Goal: Information Seeking & Learning: Check status

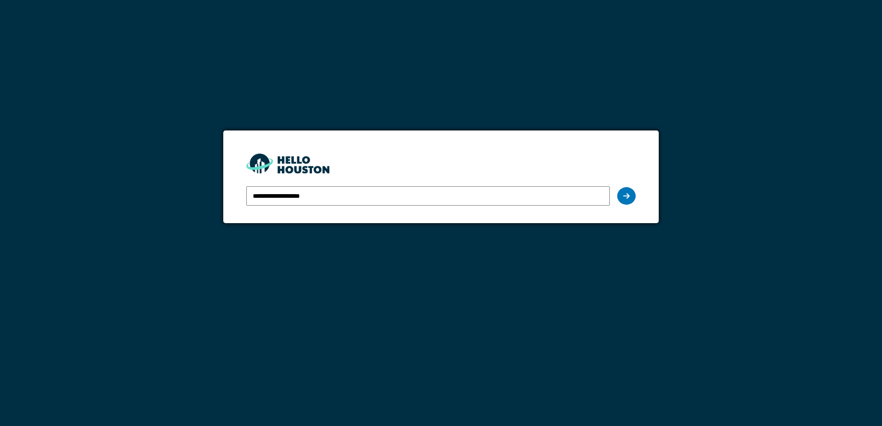
drag, startPoint x: 0, startPoint y: 0, endPoint x: 308, endPoint y: 196, distance: 365.0
click at [308, 196] on input "**********" at bounding box center [427, 195] width 363 height 19
click at [627, 192] on div at bounding box center [626, 196] width 18 height 18
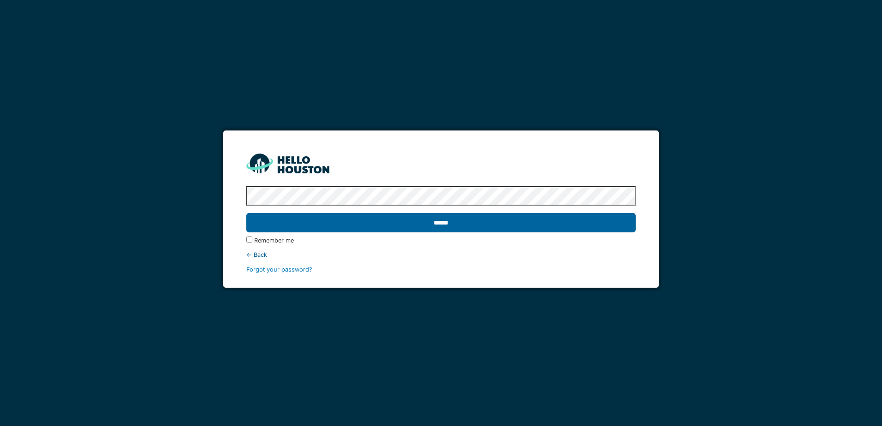
click at [536, 225] on input "******" at bounding box center [440, 222] width 389 height 19
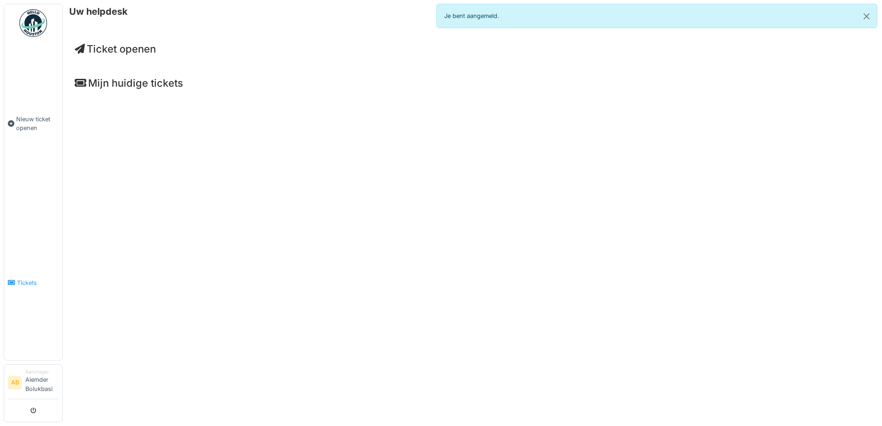
click at [26, 276] on link "Tickets" at bounding box center [33, 283] width 58 height 155
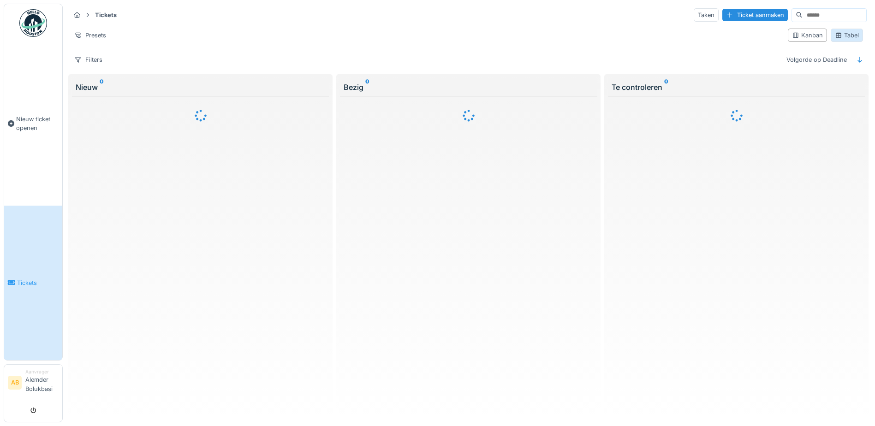
click at [837, 41] on div "Tabel" at bounding box center [847, 35] width 32 height 13
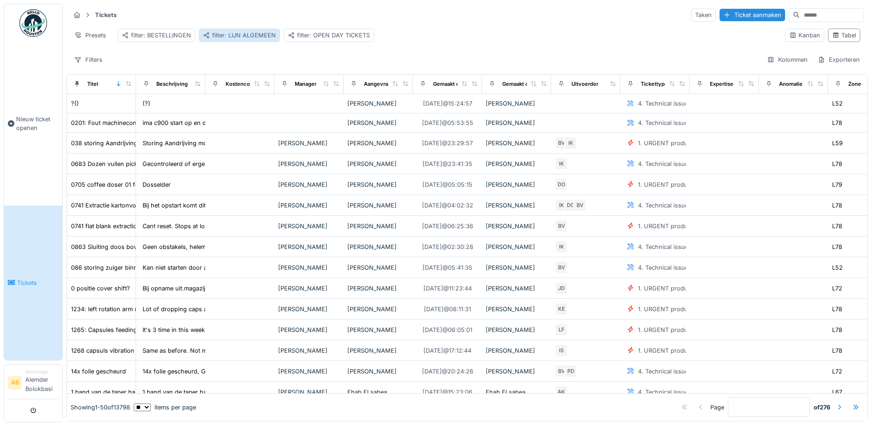
click at [230, 34] on div "filter: LIJN ALGEMEEN" at bounding box center [239, 35] width 73 height 9
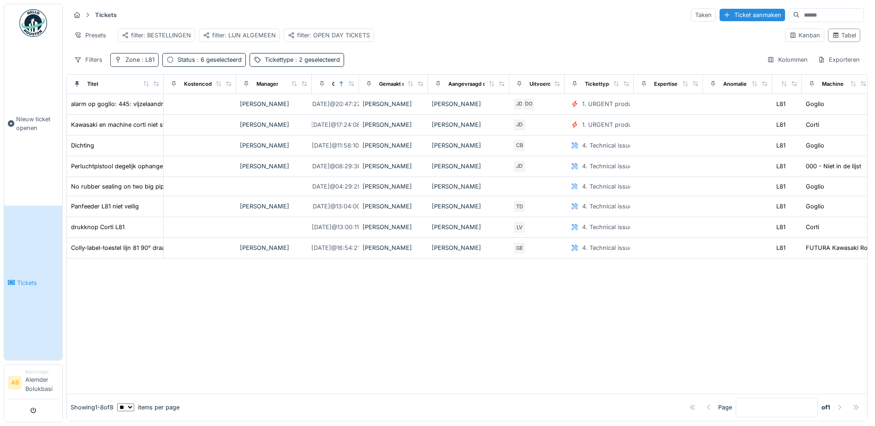
click at [146, 63] on span ": L81" at bounding box center [147, 59] width 15 height 7
click at [136, 107] on icon at bounding box center [134, 107] width 7 height 6
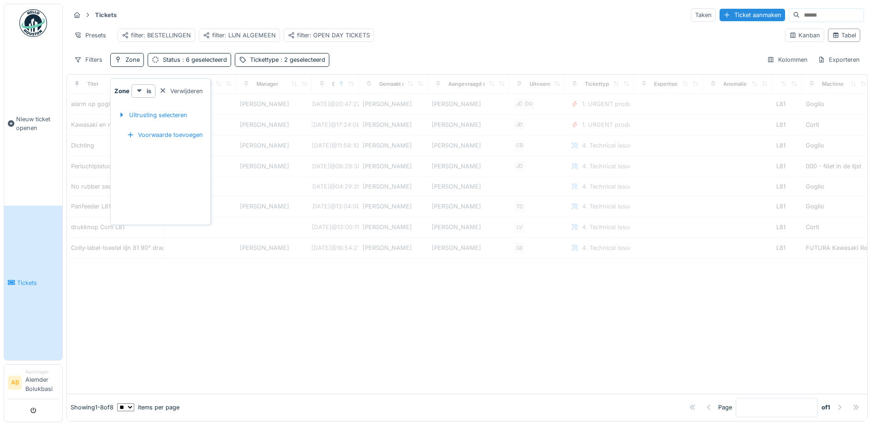
click at [404, 60] on div "Filters Zone Status : 6 geselecteerd Tickettype : 2 geselecteerd Kolommen Expor…" at bounding box center [467, 59] width 794 height 13
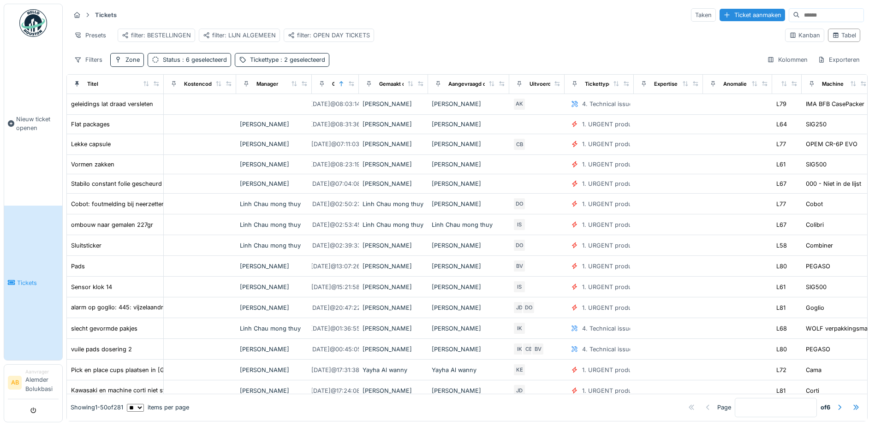
drag, startPoint x: 80, startPoint y: 66, endPoint x: 107, endPoint y: 77, distance: 29.0
click at [80, 63] on icon at bounding box center [78, 60] width 6 height 5
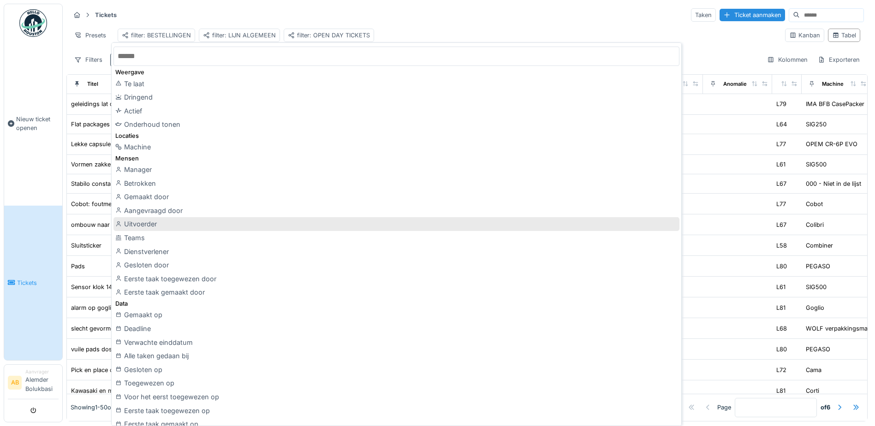
click at [177, 229] on div "Uitvoerder" at bounding box center [396, 224] width 566 height 14
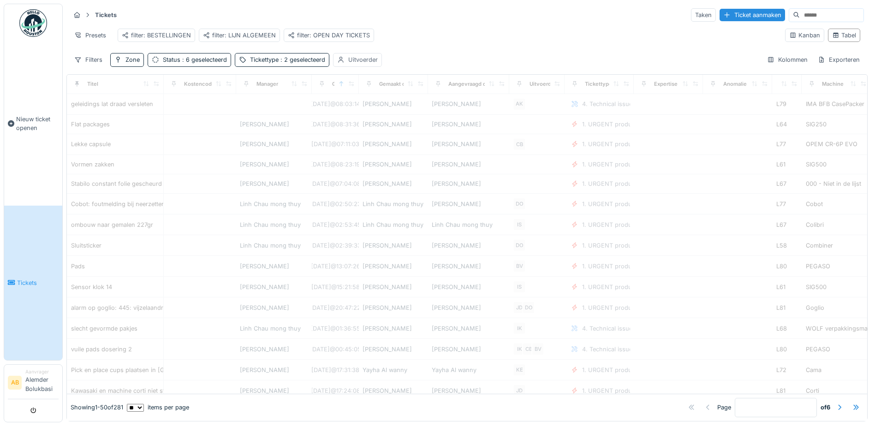
click at [360, 64] on div "Uitvoerder" at bounding box center [363, 59] width 30 height 9
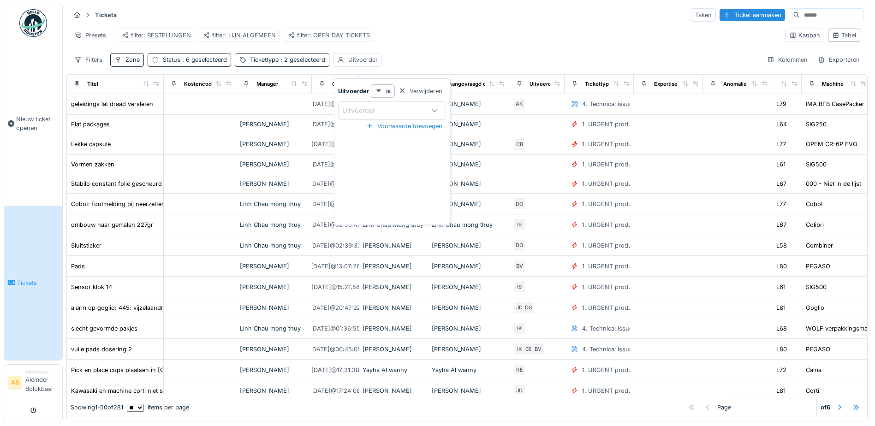
click at [357, 113] on div "Uitvoerder" at bounding box center [365, 111] width 46 height 10
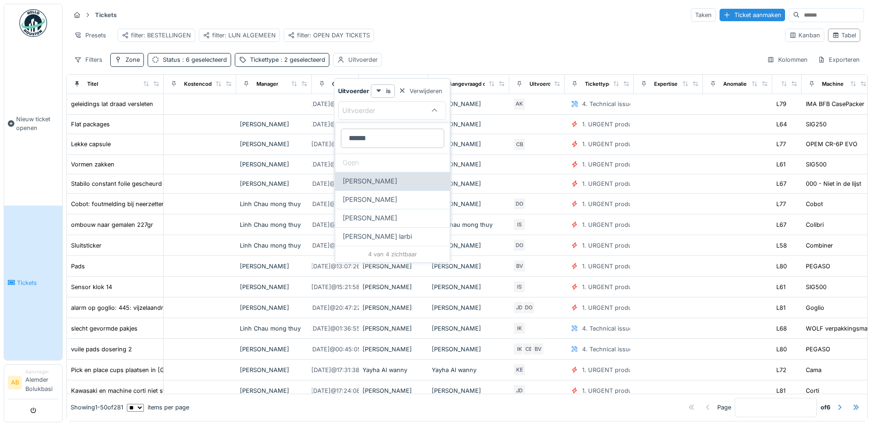
type input "******"
click at [385, 176] on div "Ismail Sewilam" at bounding box center [392, 181] width 114 height 18
type input "*****"
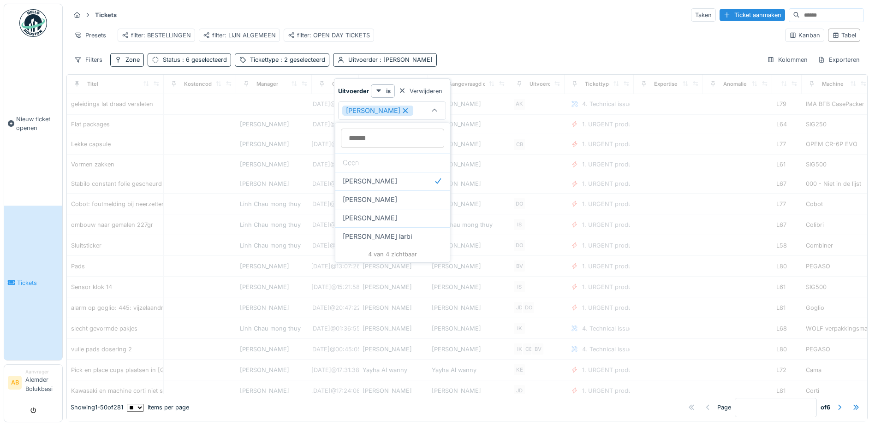
click at [469, 55] on div "Tickets Taken Ticket aanmaken Presets filter: BESTELLINGEN filter: LIJN ALGEMEE…" at bounding box center [466, 37] width 801 height 67
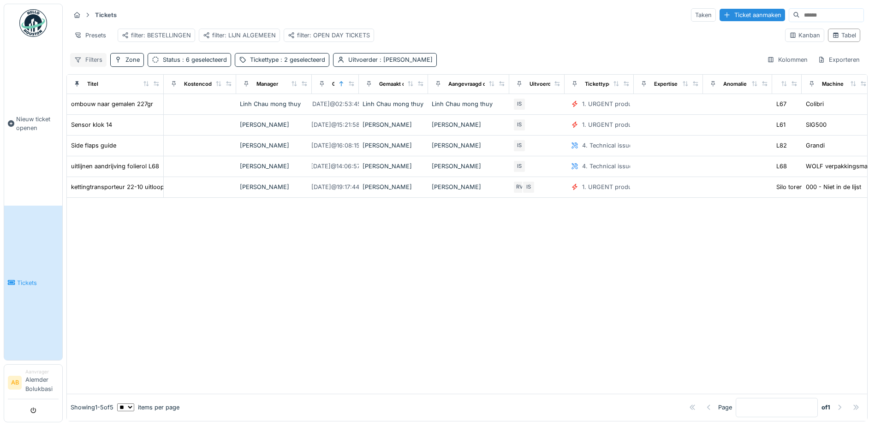
click at [94, 66] on div "Filters" at bounding box center [88, 59] width 36 height 13
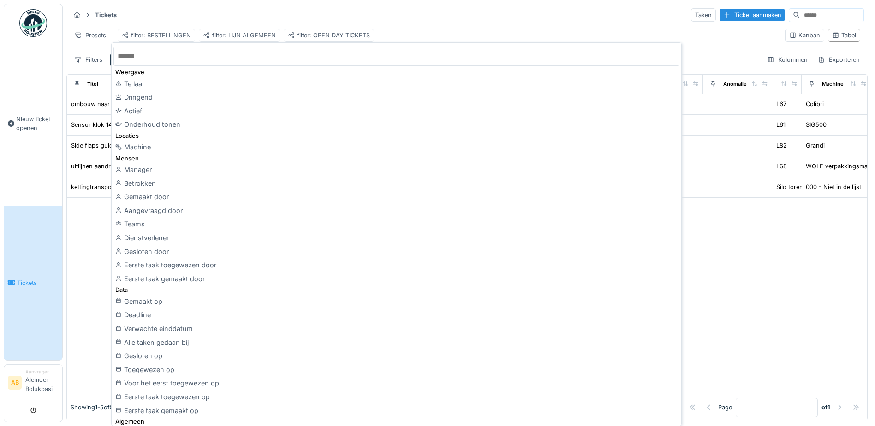
click at [200, 58] on input "text" at bounding box center [396, 56] width 566 height 19
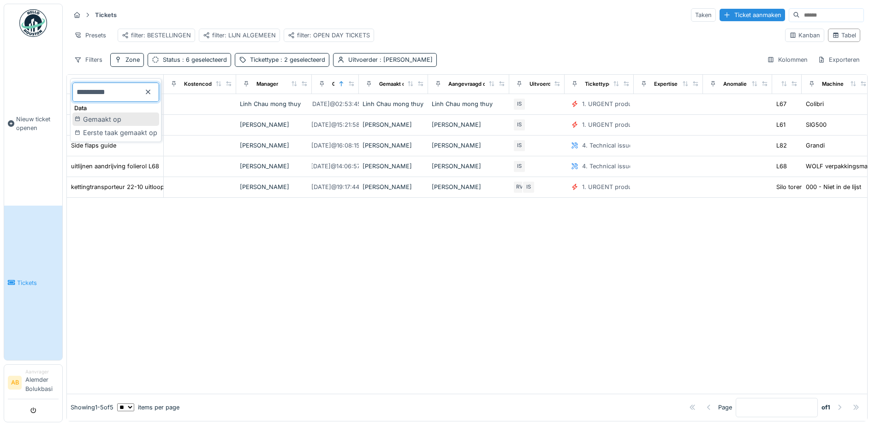
type input "**********"
click at [136, 121] on div "Gemaakt op" at bounding box center [115, 120] width 87 height 14
click at [471, 64] on div "Gemaakt op" at bounding box center [473, 59] width 34 height 9
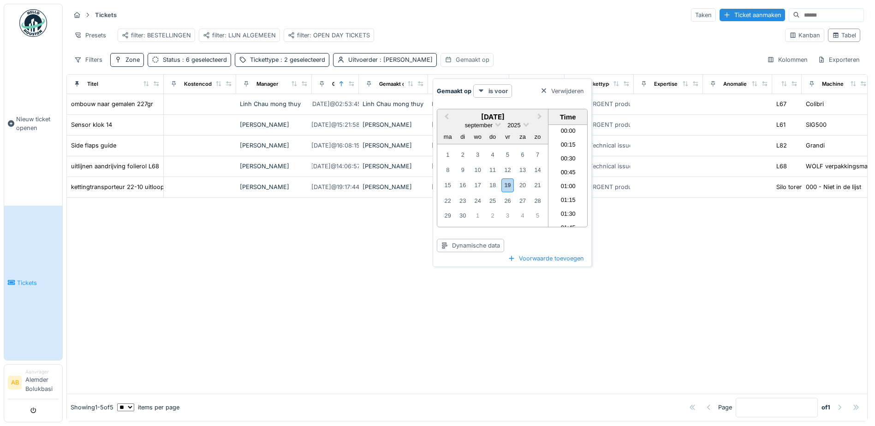
scroll to position [468, 0]
click at [507, 184] on div "19" at bounding box center [507, 185] width 12 height 13
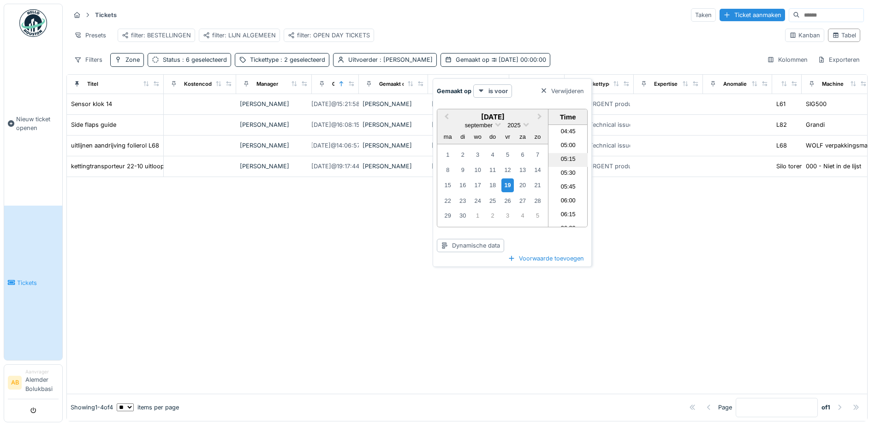
scroll to position [277, 0]
click at [567, 184] on li "06:00" at bounding box center [568, 187] width 39 height 14
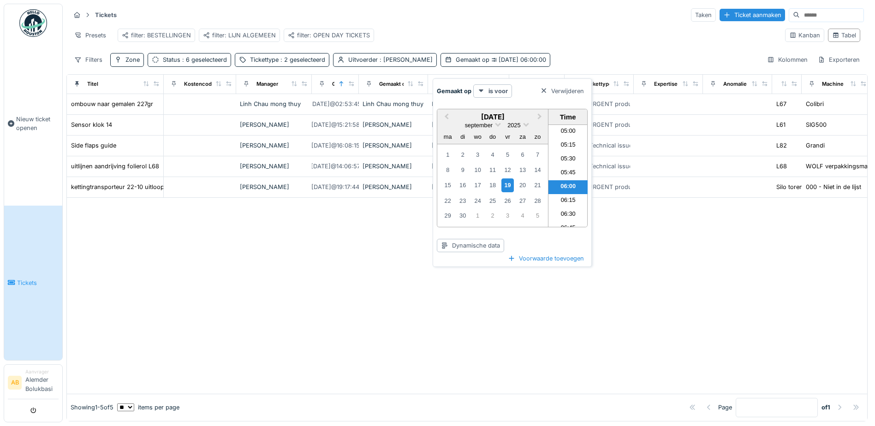
click at [517, 96] on div "Gemaakt op is voor Verwijderen" at bounding box center [512, 90] width 151 height 13
click at [497, 92] on strong "is voor" at bounding box center [498, 91] width 19 height 9
click at [495, 109] on div "is" at bounding box center [503, 112] width 54 height 14
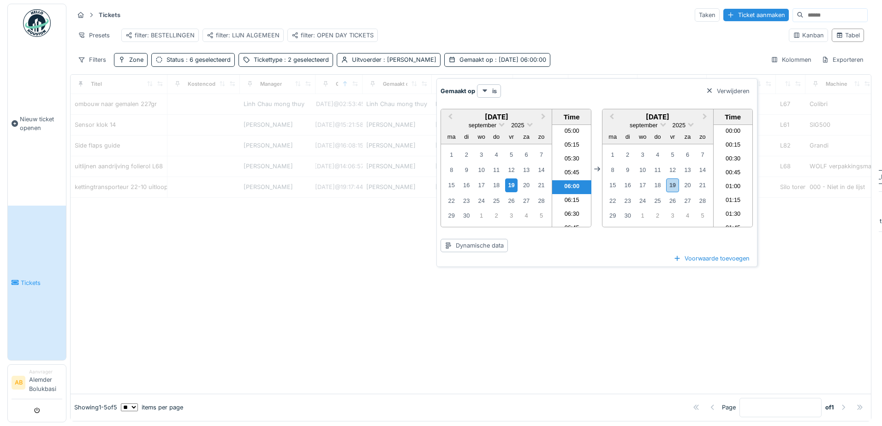
scroll to position [468, 0]
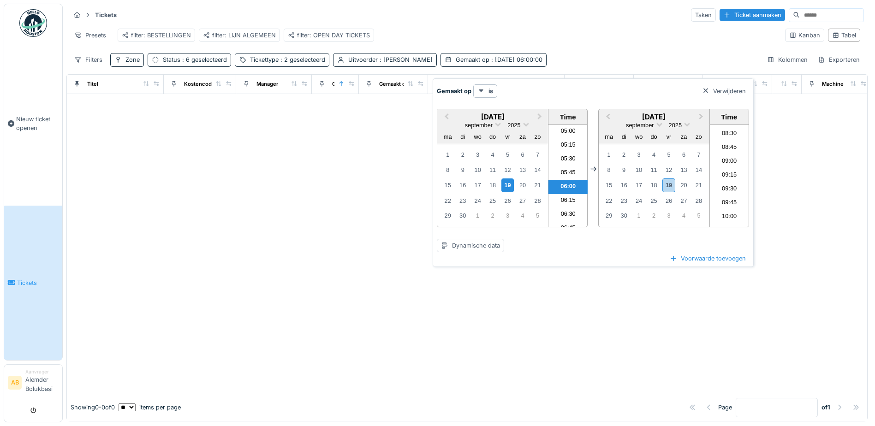
click at [569, 185] on li "06:00" at bounding box center [568, 187] width 39 height 14
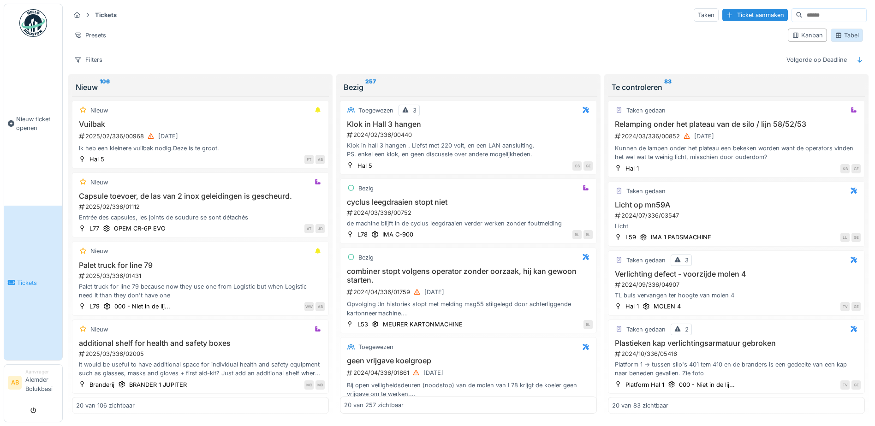
click at [851, 31] on div "Tabel" at bounding box center [847, 35] width 24 height 9
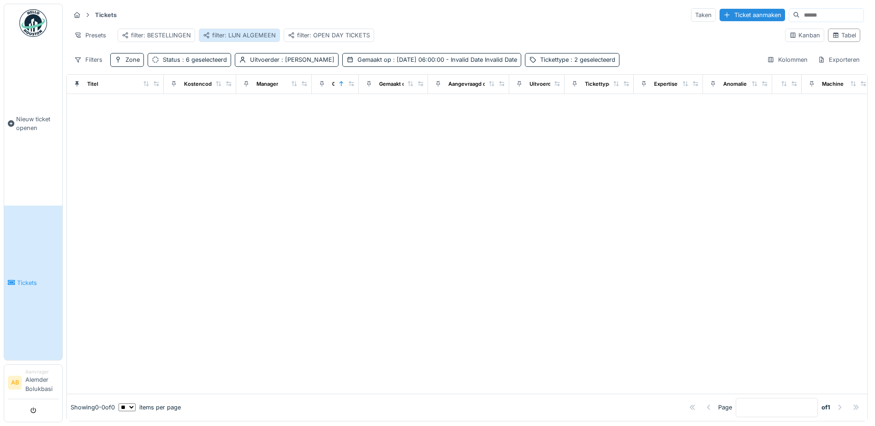
click at [230, 41] on div "filter: LIJN ALGEMEEN" at bounding box center [239, 35] width 81 height 13
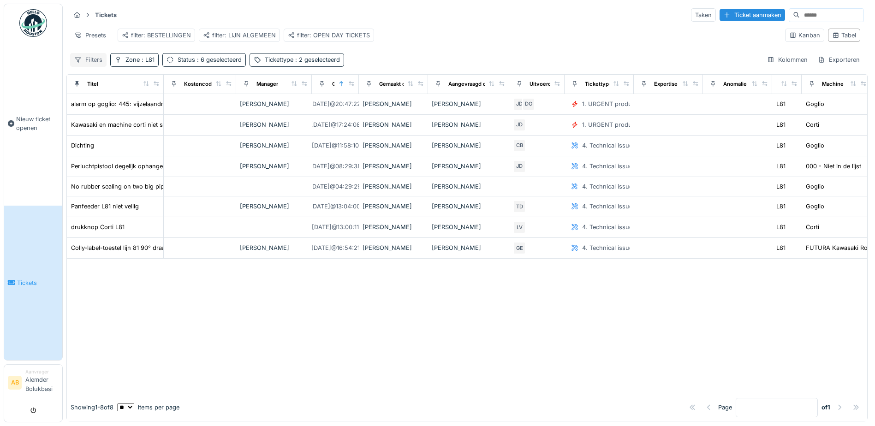
click at [81, 63] on icon at bounding box center [78, 60] width 6 height 5
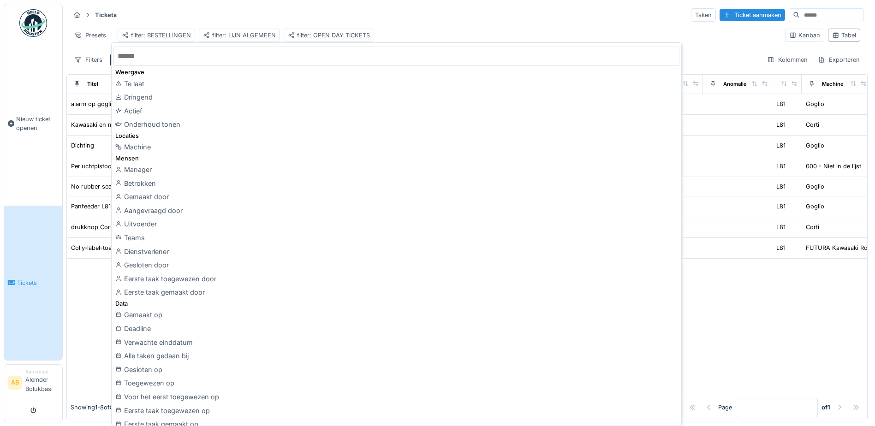
click at [144, 57] on input "text" at bounding box center [396, 56] width 566 height 19
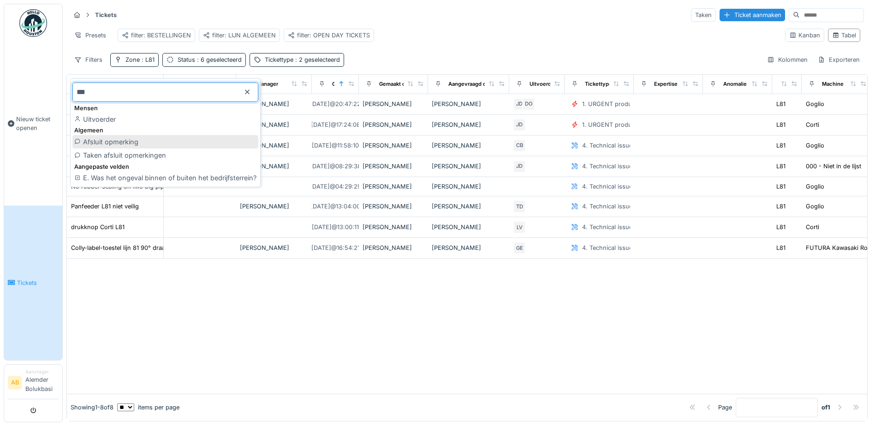
type input "***"
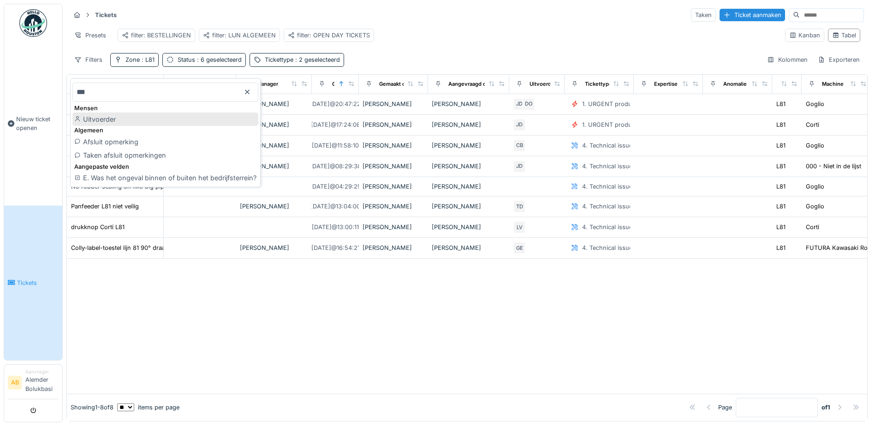
click at [90, 125] on div "Uitvoerder" at bounding box center [165, 120] width 186 height 14
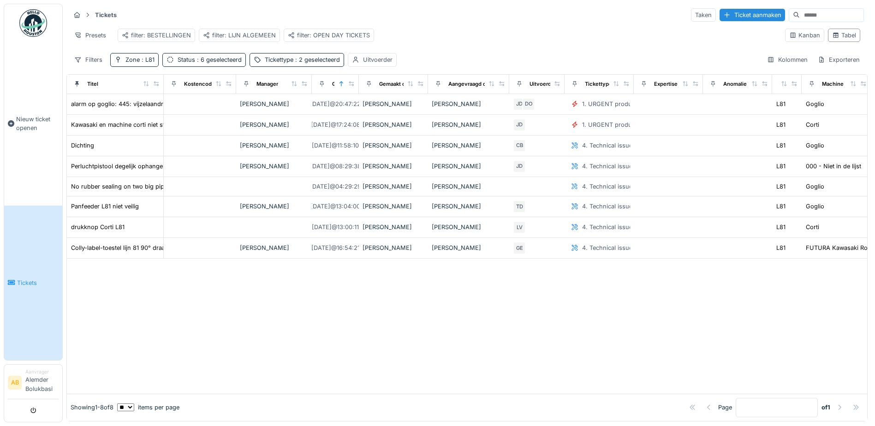
click at [369, 58] on div "Tickets Taken Ticket aanmaken Presets filter: BESTELLINGEN filter: LIJN ALGEMEE…" at bounding box center [466, 37] width 801 height 67
click at [372, 64] on div "Uitvoerder" at bounding box center [378, 59] width 30 height 9
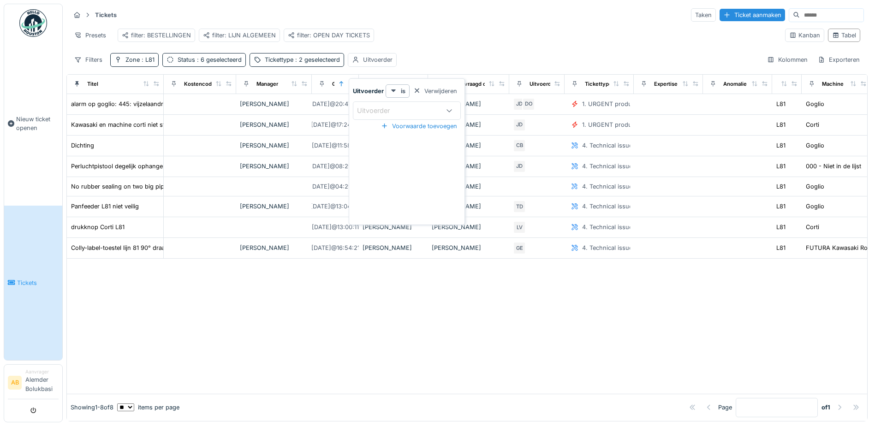
click at [390, 106] on div "Uitvoerder" at bounding box center [380, 111] width 46 height 10
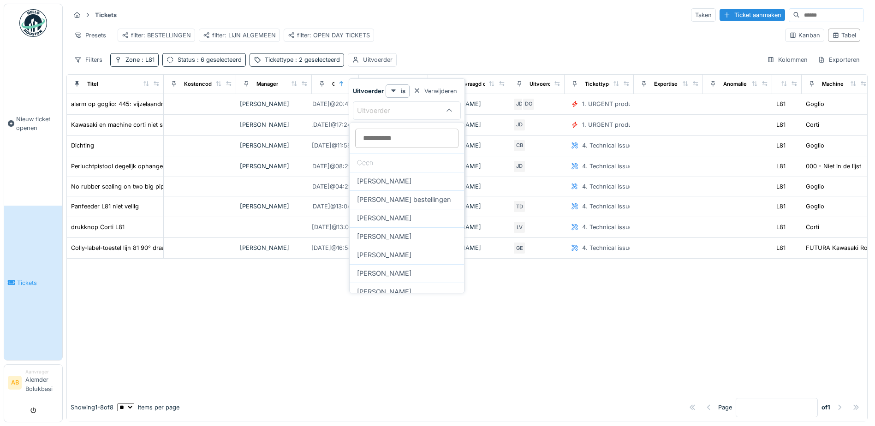
click at [382, 135] on input at bounding box center [406, 138] width 103 height 19
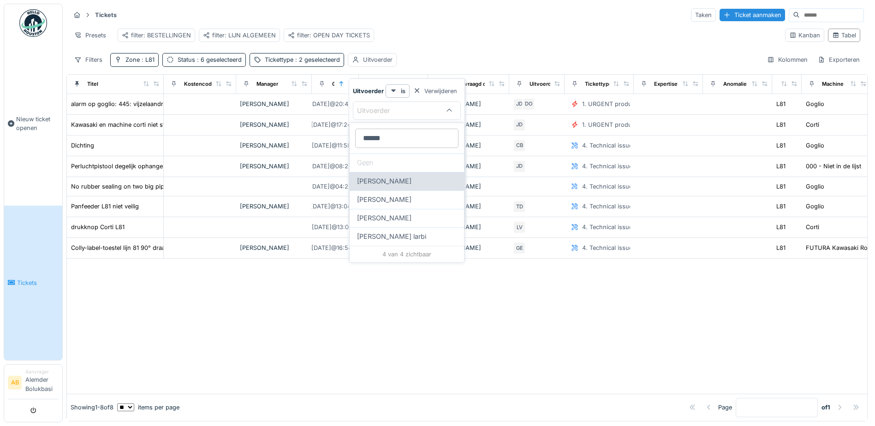
type input "******"
click at [389, 187] on div "Ismail Sewilam" at bounding box center [407, 181] width 114 height 18
type input "*****"
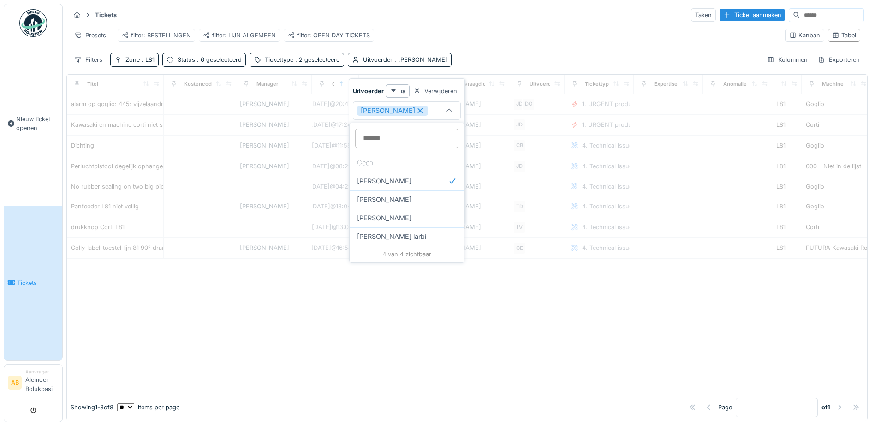
click at [474, 55] on div "Tickets Taken Ticket aanmaken Presets filter: BESTELLINGEN filter: LIJN ALGEMEE…" at bounding box center [466, 37] width 801 height 67
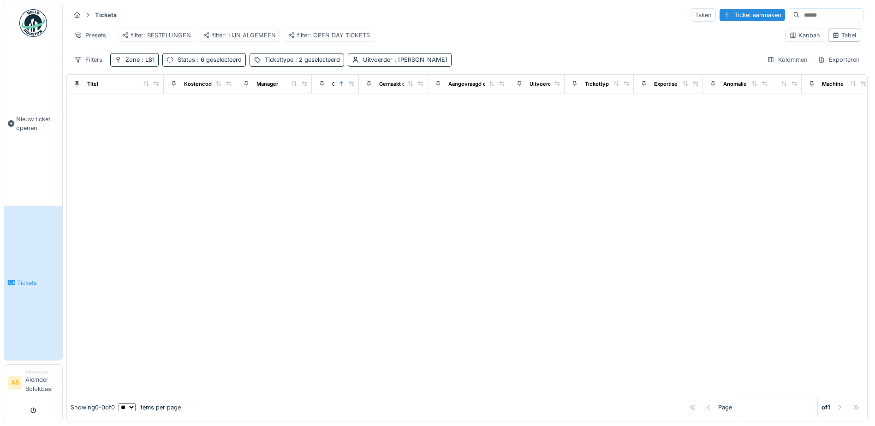
click at [476, 56] on div "Tickets Taken Ticket aanmaken Presets filter: BESTELLINGEN filter: LIJN ALGEMEE…" at bounding box center [466, 37] width 801 height 67
click at [84, 65] on div "Filters" at bounding box center [88, 59] width 36 height 13
click at [453, 28] on div "Presets filter: BESTELLINGEN filter: LIJN ALGEMEEN filter: OPEN DAY TICKETS" at bounding box center [424, 35] width 708 height 21
drag, startPoint x: 73, startPoint y: 65, endPoint x: 92, endPoint y: 65, distance: 18.5
click at [74, 65] on div "Filters" at bounding box center [88, 59] width 36 height 13
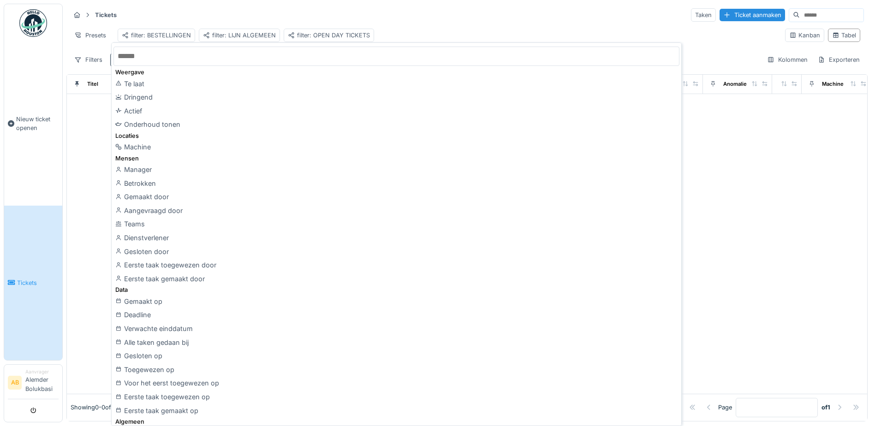
click at [141, 57] on input "text" at bounding box center [396, 56] width 566 height 19
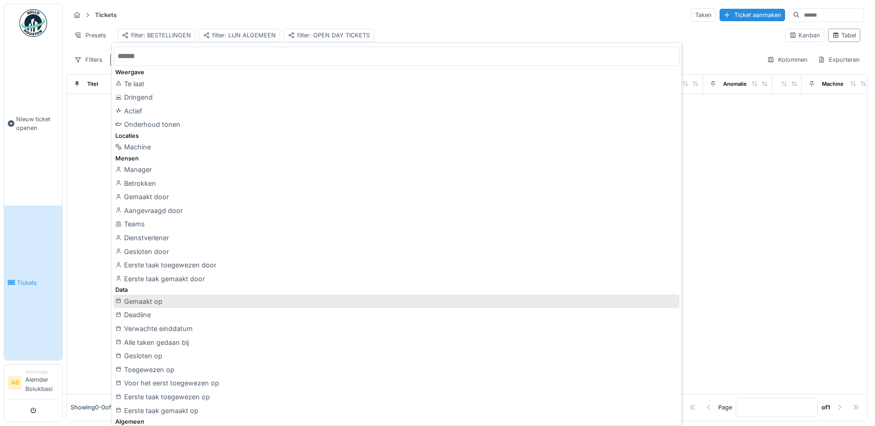
click at [202, 300] on div "Gemaakt op" at bounding box center [396, 302] width 566 height 14
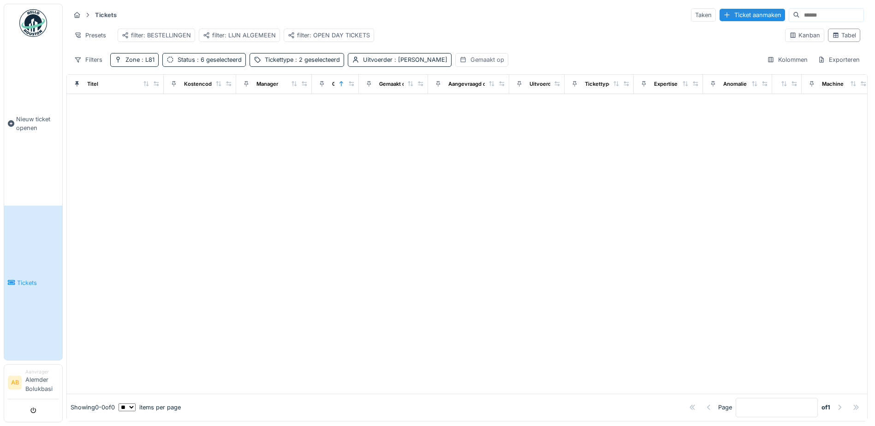
click at [471, 64] on div "Gemaakt op" at bounding box center [488, 59] width 34 height 9
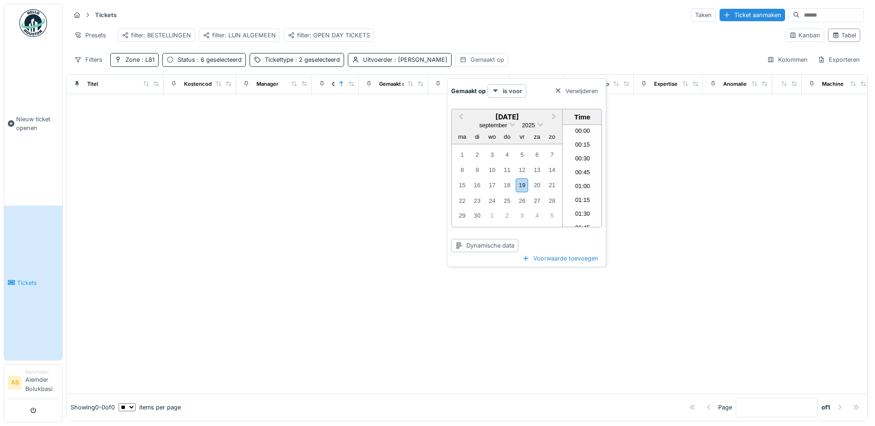
scroll to position [468, 0]
click at [526, 186] on div "19" at bounding box center [522, 185] width 12 height 13
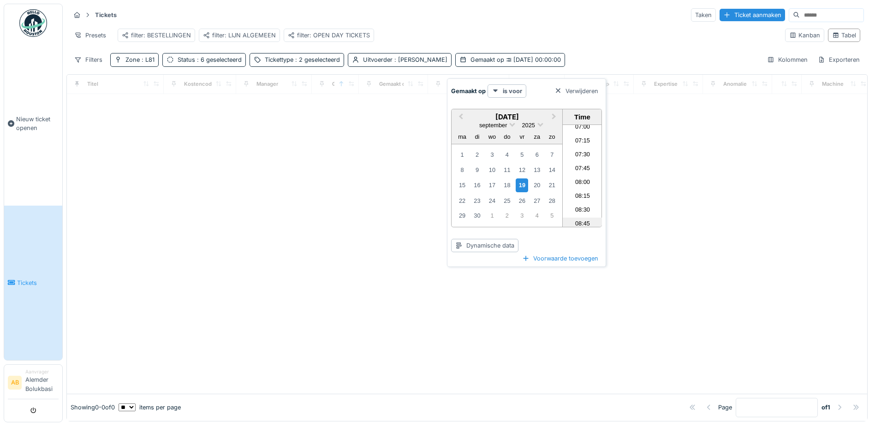
scroll to position [284, 0]
click at [588, 173] on li "06:00" at bounding box center [582, 180] width 39 height 14
click at [507, 87] on strong "is voor" at bounding box center [512, 91] width 19 height 9
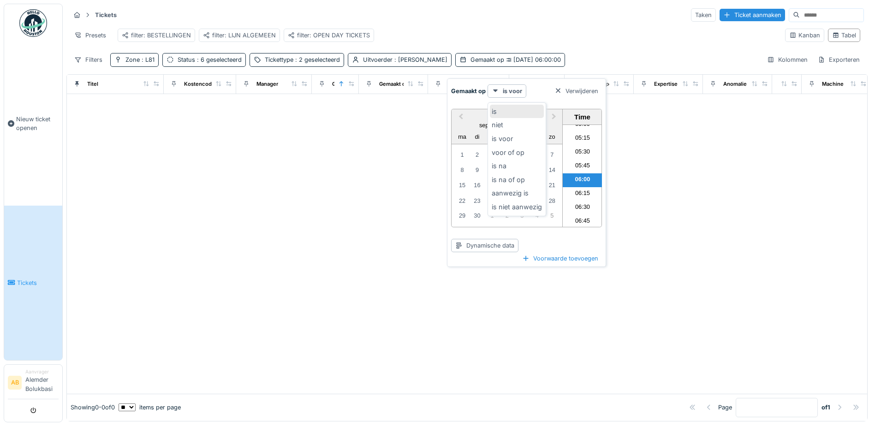
click at [505, 113] on div "is" at bounding box center [517, 112] width 54 height 14
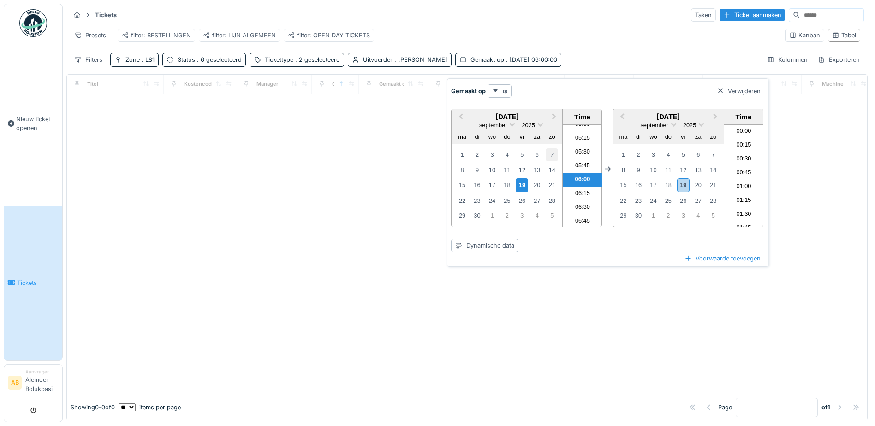
scroll to position [468, 0]
click at [685, 181] on div "19" at bounding box center [683, 185] width 12 height 13
click at [510, 183] on div "18" at bounding box center [507, 185] width 12 height 12
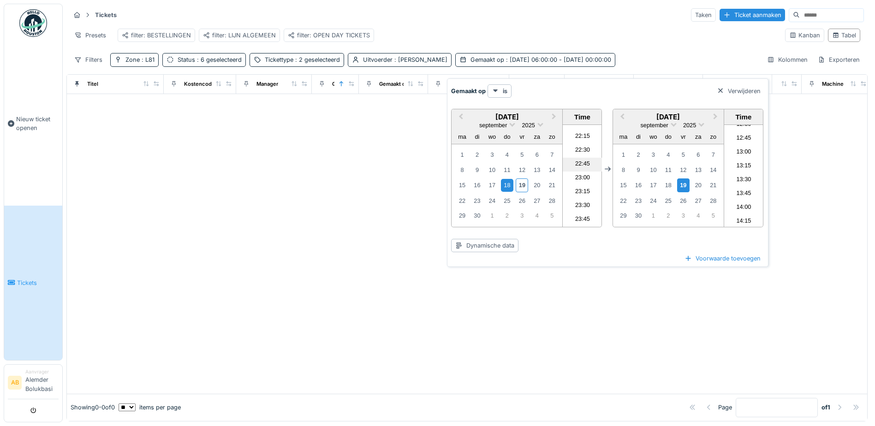
scroll to position [1181, 0]
click at [586, 166] on li "22:00" at bounding box center [582, 169] width 39 height 14
click at [682, 185] on div "19" at bounding box center [683, 185] width 12 height 13
click at [745, 177] on li "06:00" at bounding box center [743, 180] width 39 height 14
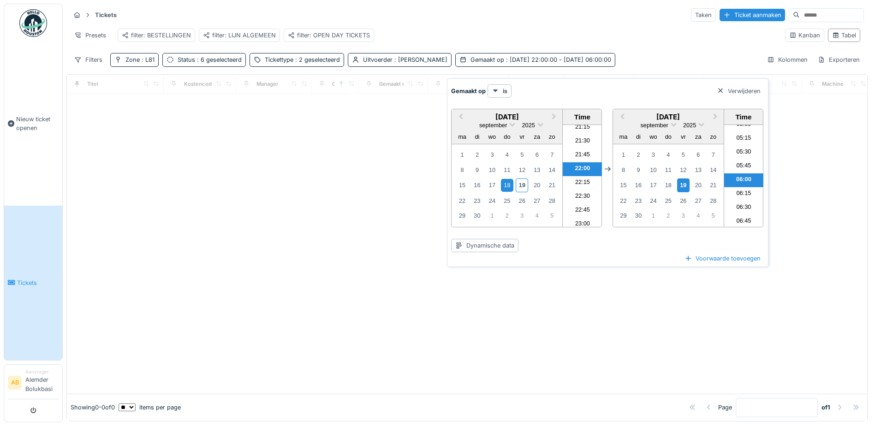
click at [649, 66] on div "Filters Zone : L81 Status : 6 geselecteerd Tickettype : 2 geselecteerd Uitvoerd…" at bounding box center [467, 59] width 794 height 13
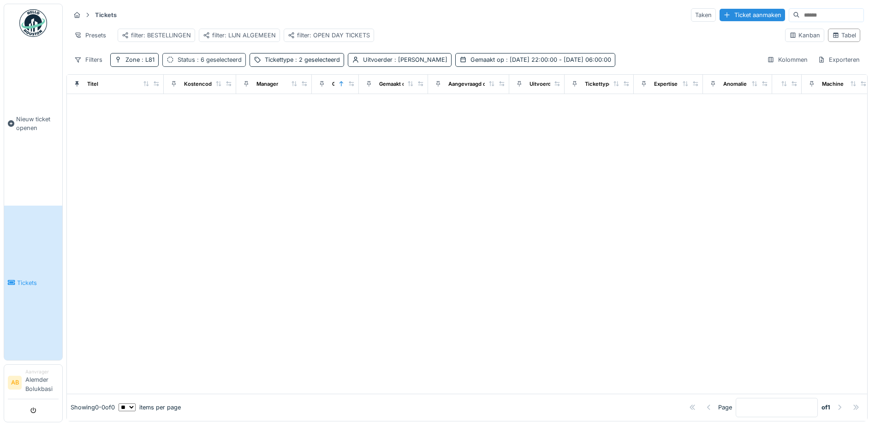
click at [193, 64] on div "Status : 6 geselecteerd" at bounding box center [210, 59] width 64 height 9
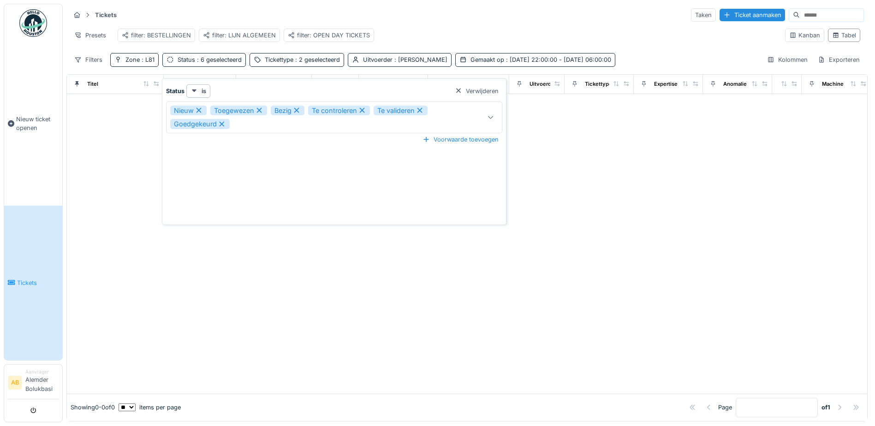
click at [250, 125] on div "Nieuw Toegewezen Bezig Te controleren Te valideren Goedgekeurd" at bounding box center [314, 118] width 288 height 24
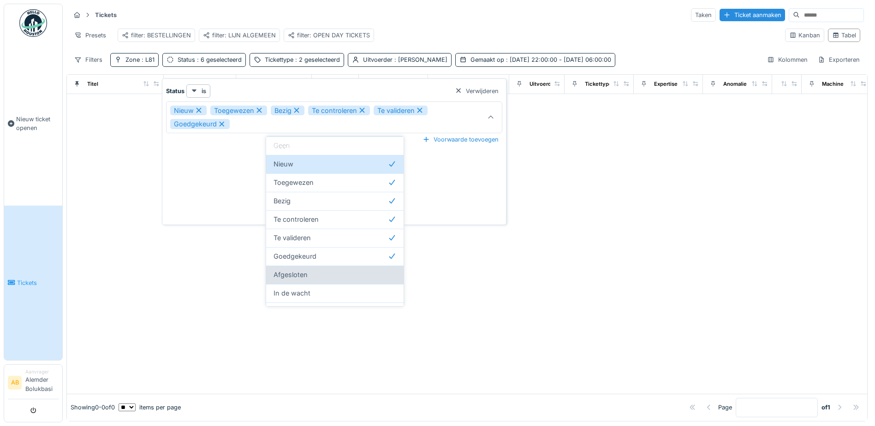
click at [328, 271] on div "Afgesloten" at bounding box center [335, 275] width 123 height 10
type input "**********"
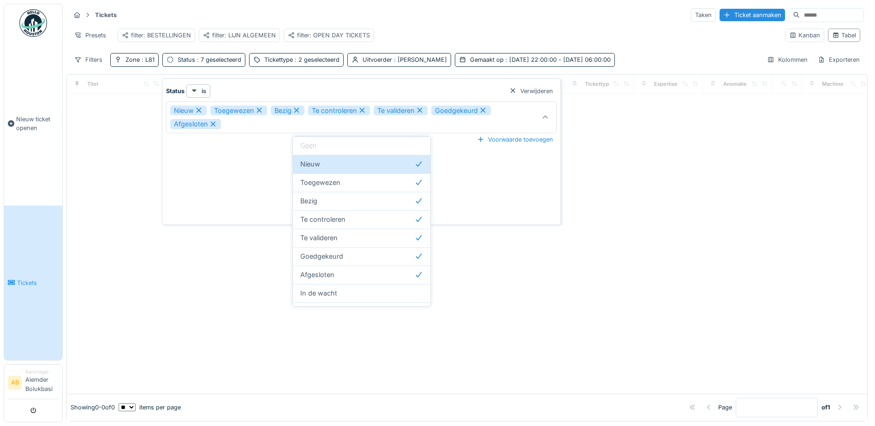
click at [458, 32] on div "Presets filter: BESTELLINGEN filter: LIJN ALGEMEEN filter: OPEN DAY TICKETS" at bounding box center [424, 35] width 708 height 21
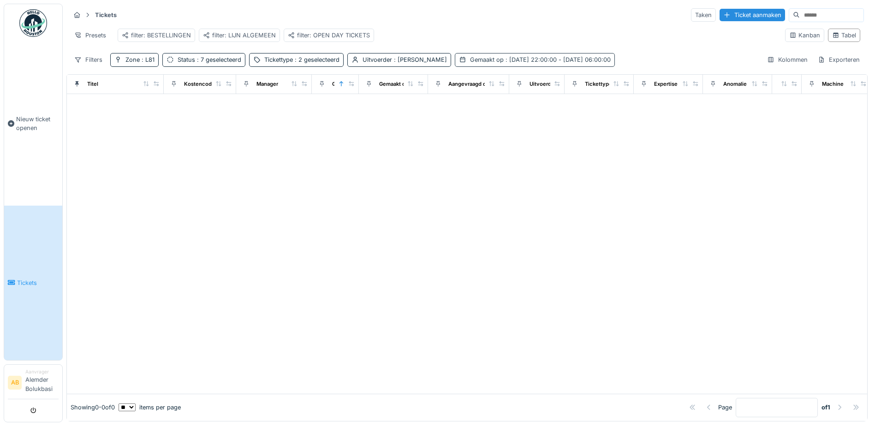
click at [507, 63] on span ": 18-9-2025 22:00:00 - 19-9-2025 06:00:00" at bounding box center [557, 59] width 107 height 7
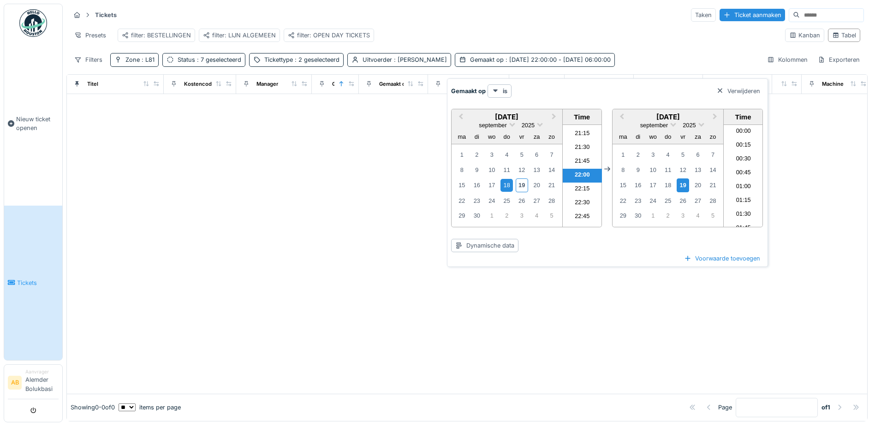
scroll to position [288, 0]
click at [507, 184] on div "18" at bounding box center [507, 185] width 12 height 12
click at [574, 173] on li "22:00" at bounding box center [582, 176] width 39 height 14
click at [632, 66] on div "Filters Zone : L81 Status : 7 geselecteerd Tickettype : 2 geselecteerd Uitvoerd…" at bounding box center [467, 59] width 794 height 13
